Goal: Task Accomplishment & Management: Manage account settings

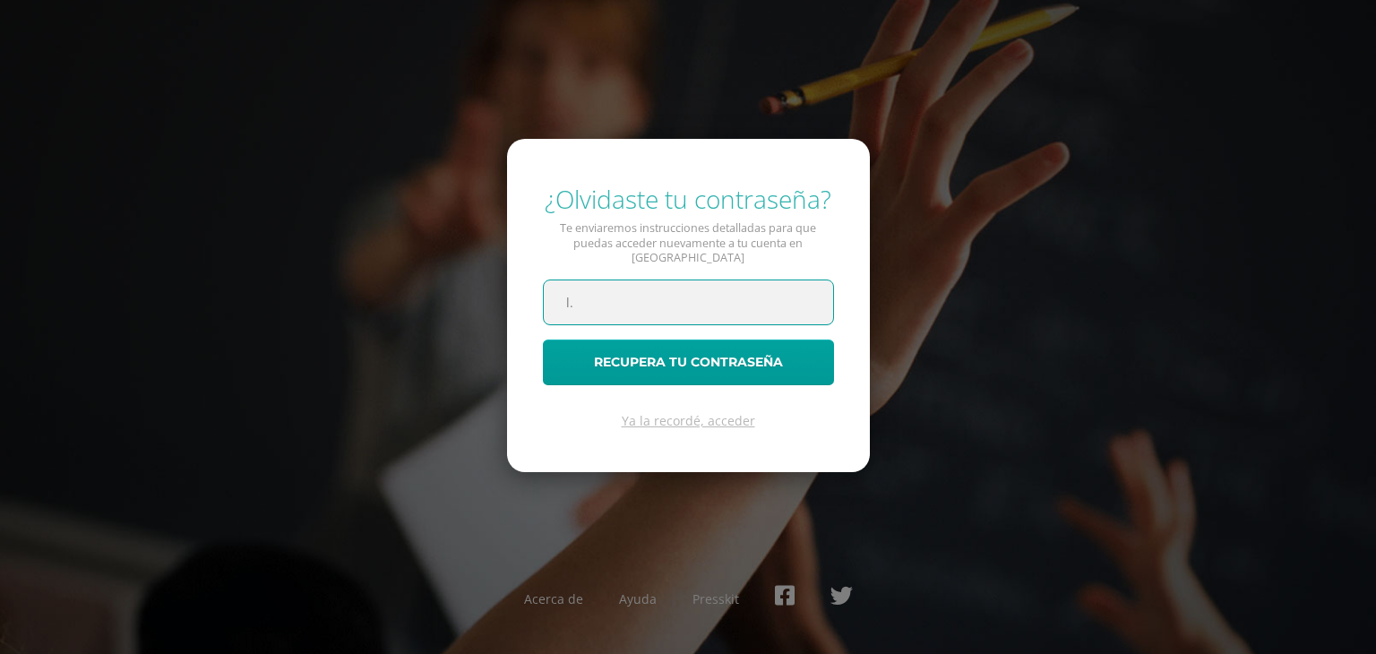
type input "l"
paste input "[EMAIL_ADDRESS][DOMAIN_NAME]"
type input "[EMAIL_ADDRESS][DOMAIN_NAME]"
click at [543, 340] on button "Recupera tu contraseña" at bounding box center [688, 363] width 291 height 46
